Goal: Task Accomplishment & Management: Complete application form

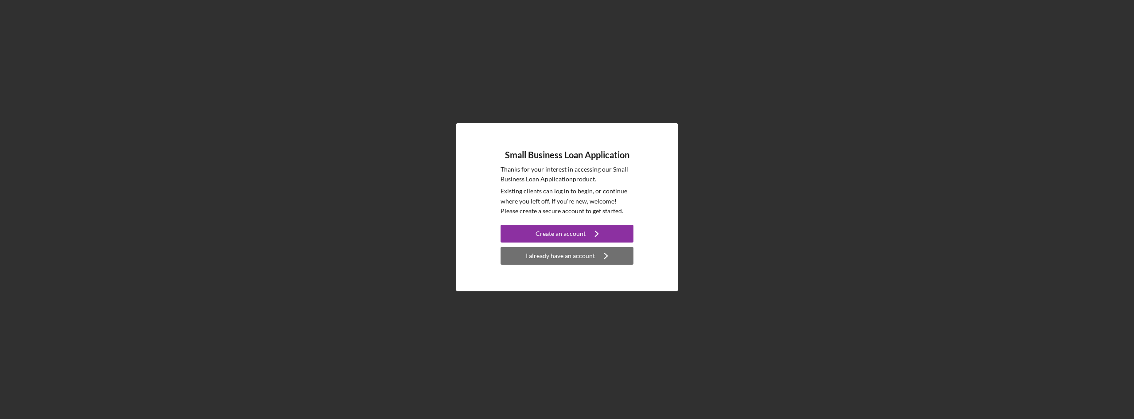
click at [588, 252] on div "I already have an account" at bounding box center [560, 256] width 69 height 18
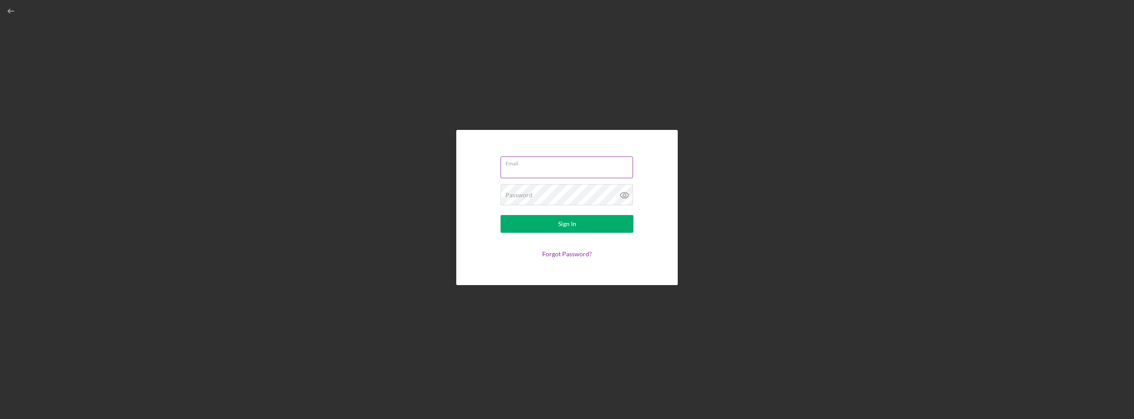
click at [537, 167] on input "Email" at bounding box center [566, 166] width 132 height 21
type input "[EMAIL_ADDRESS][DOMAIN_NAME]"
click at [626, 194] on icon at bounding box center [624, 195] width 22 height 22
click at [562, 223] on div "Sign In" at bounding box center [567, 224] width 18 height 18
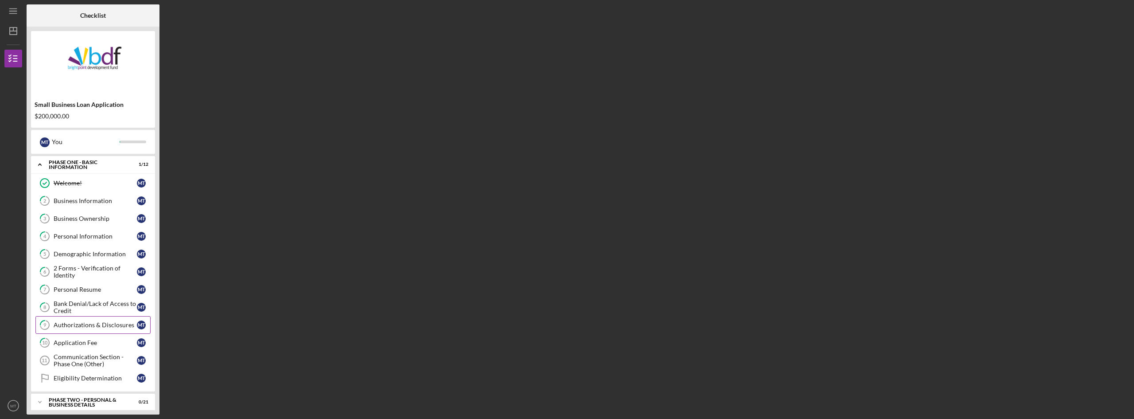
scroll to position [66, 0]
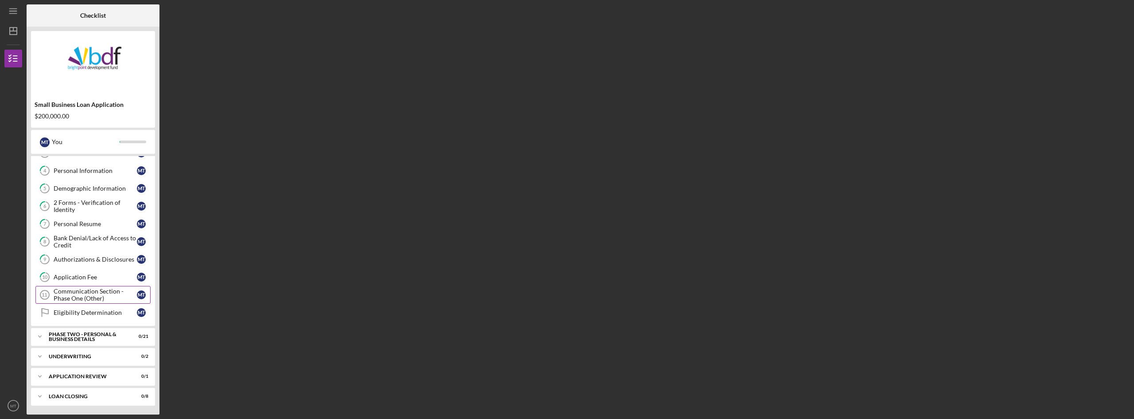
click at [71, 295] on div "Communication Section - Phase One (Other)" at bounding box center [95, 294] width 83 height 14
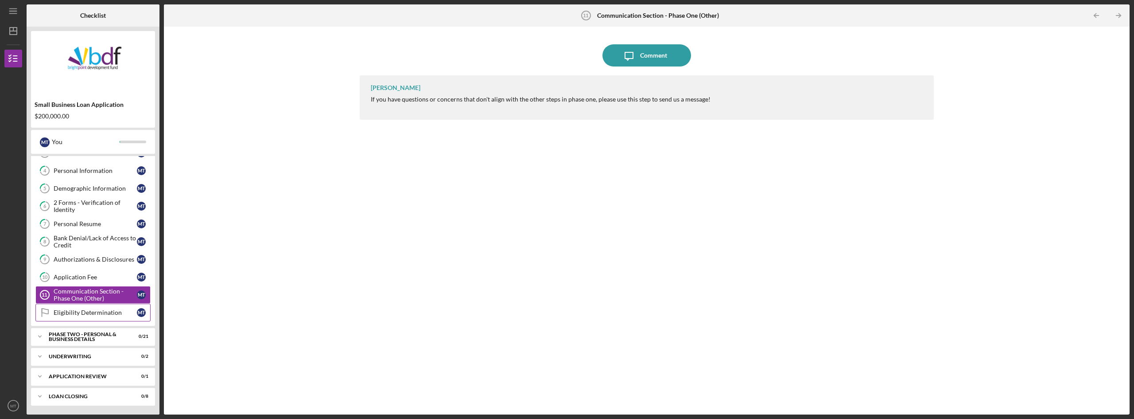
click at [87, 314] on div "Eligibility Determination" at bounding box center [95, 312] width 83 height 7
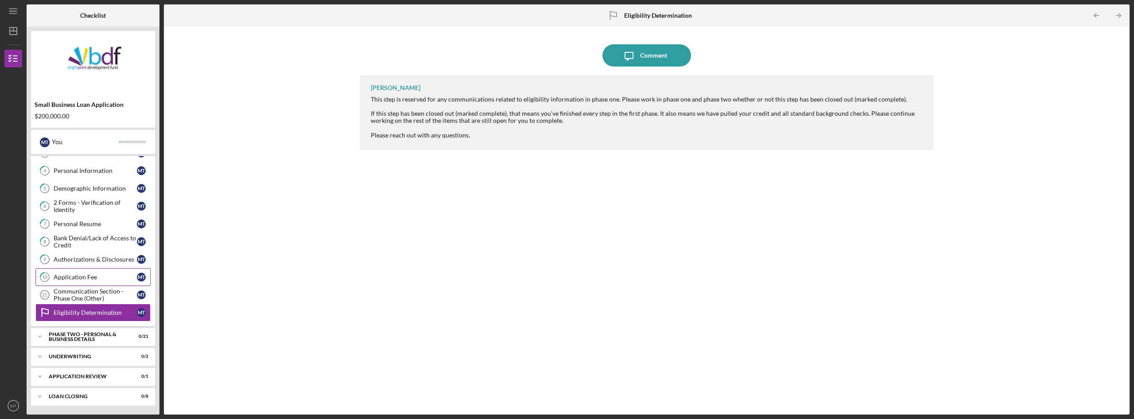
click at [76, 279] on div "Application Fee" at bounding box center [95, 276] width 83 height 7
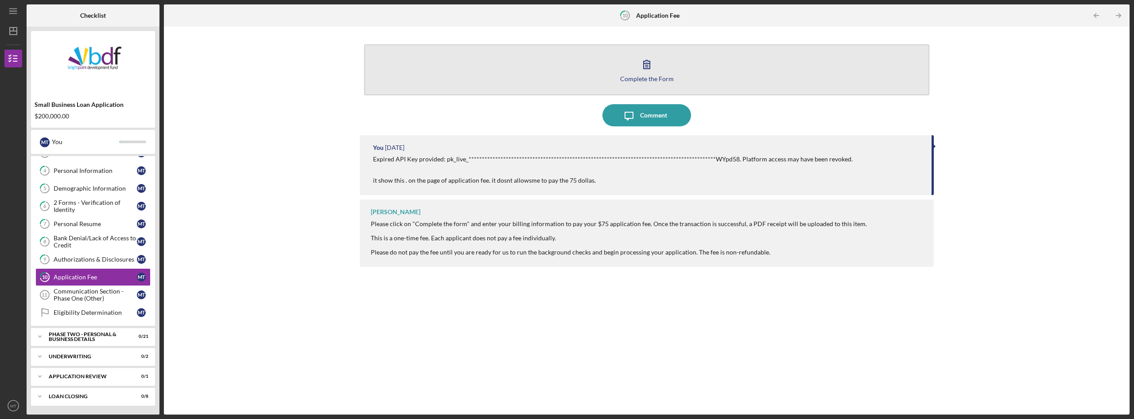
click at [646, 70] on icon "button" at bounding box center [647, 64] width 22 height 22
click at [646, 63] on icon "button" at bounding box center [647, 64] width 6 height 8
click at [647, 68] on icon "button" at bounding box center [647, 64] width 22 height 22
